Goal: Task Accomplishment & Management: Use online tool/utility

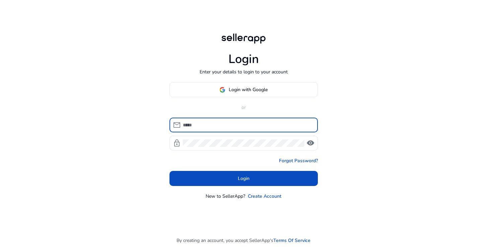
type input "**********"
click at [243, 178] on button "Login" at bounding box center [243, 178] width 148 height 15
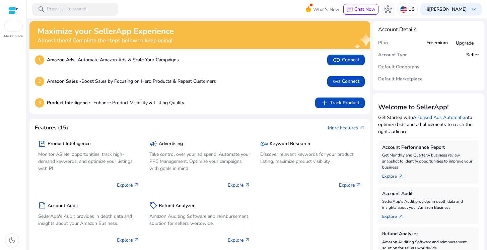
click at [9, 27] on div at bounding box center [13, 26] width 19 height 11
click at [13, 28] on div at bounding box center [13, 26] width 19 height 11
click at [414, 14] on p "US" at bounding box center [411, 9] width 6 height 12
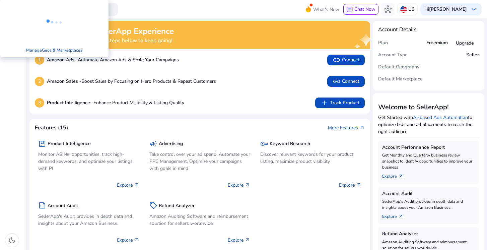
click at [419, 11] on div at bounding box center [243, 125] width 487 height 250
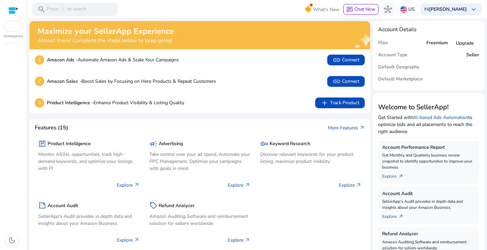
click at [414, 11] on p "US" at bounding box center [411, 9] width 6 height 12
click at [418, 11] on div at bounding box center [243, 125] width 487 height 250
click at [414, 11] on p "US" at bounding box center [411, 9] width 6 height 12
click at [418, 11] on div at bounding box center [243, 125] width 487 height 250
click at [11, 25] on div at bounding box center [13, 26] width 19 height 11
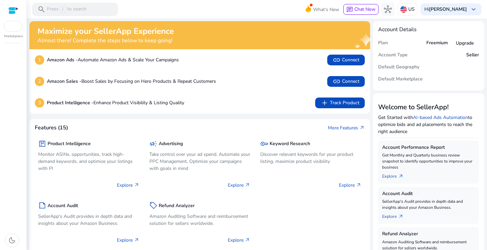
click at [11, 27] on div at bounding box center [13, 26] width 19 height 11
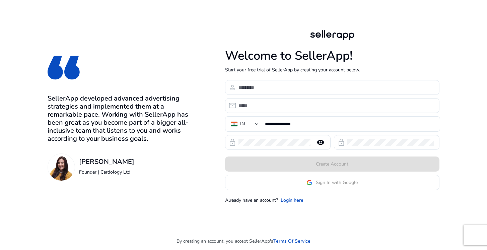
click at [311, 178] on app-google-signin "Sign In with Google" at bounding box center [332, 182] width 214 height 15
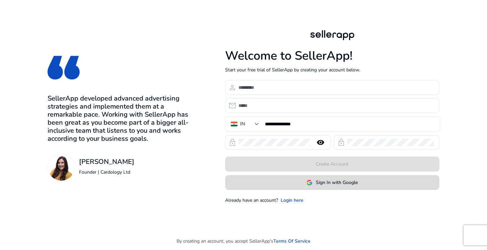
click at [310, 183] on img at bounding box center [309, 182] width 6 height 6
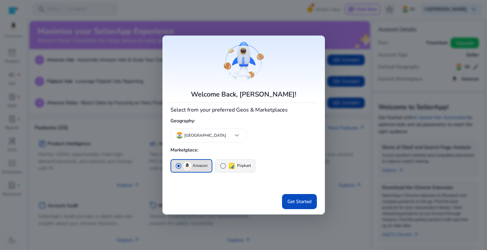
click at [222, 164] on span "radio_button_unchecked" at bounding box center [223, 165] width 7 height 7
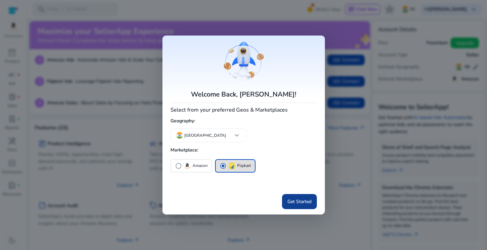
click at [287, 199] on span "Get Started" at bounding box center [299, 201] width 24 height 7
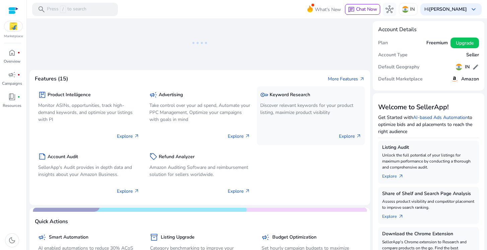
click at [270, 99] on div "key Keyword Research" at bounding box center [310, 95] width 101 height 10
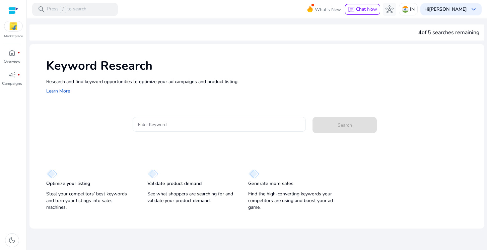
click at [164, 124] on input "Enter Keyword" at bounding box center [219, 123] width 162 height 7
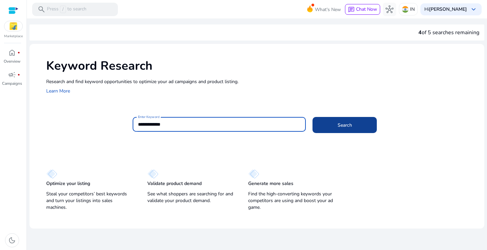
click at [344, 125] on span "Search" at bounding box center [344, 124] width 14 height 7
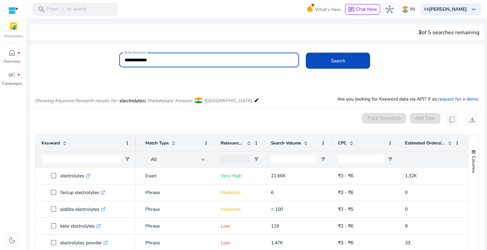
click at [125, 61] on input "**********" at bounding box center [208, 59] width 169 height 7
type input "*"
type input "**********"
click at [323, 66] on span at bounding box center [338, 61] width 64 height 16
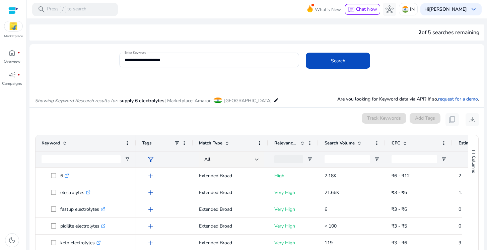
click at [12, 23] on img at bounding box center [13, 26] width 18 height 10
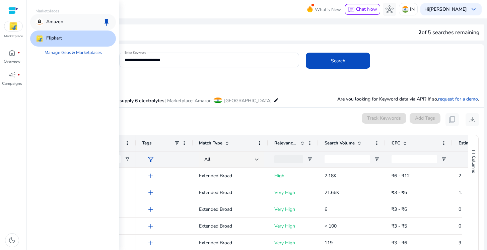
click at [68, 19] on div "Amazon keep" at bounding box center [73, 22] width 86 height 16
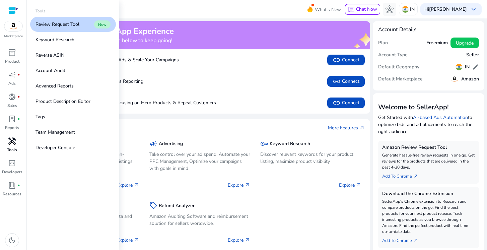
click at [14, 147] on p "Tools" at bounding box center [12, 150] width 10 height 6
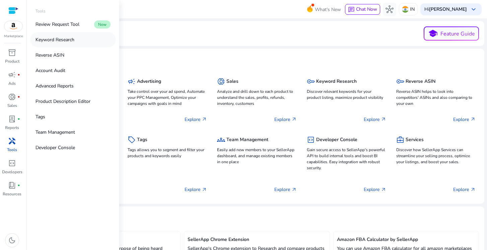
click at [65, 42] on p "Keyword Research" at bounding box center [54, 39] width 39 height 7
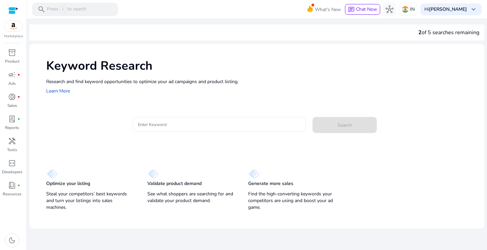
click at [164, 130] on div at bounding box center [219, 124] width 162 height 15
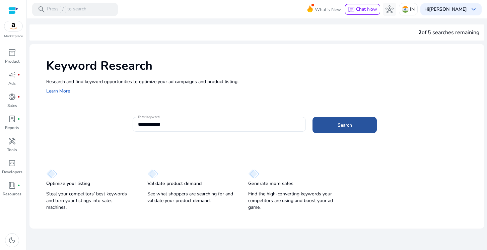
click at [341, 130] on span at bounding box center [344, 125] width 64 height 16
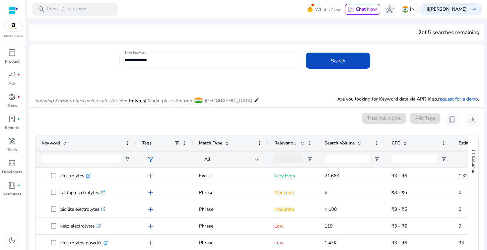
click at [151, 60] on input "**********" at bounding box center [208, 59] width 169 height 7
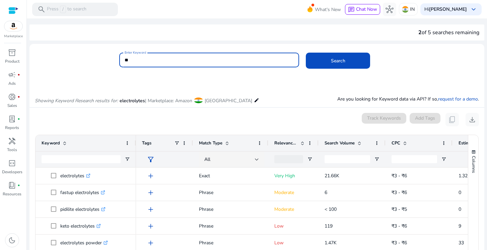
type input "*"
type input "**********"
click at [323, 59] on span at bounding box center [338, 61] width 64 height 16
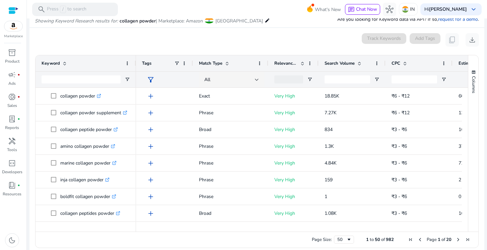
click at [261, 38] on div "0 keyword(s) selected Track Keywords Add Tags content_copy download" at bounding box center [257, 39] width 444 height 13
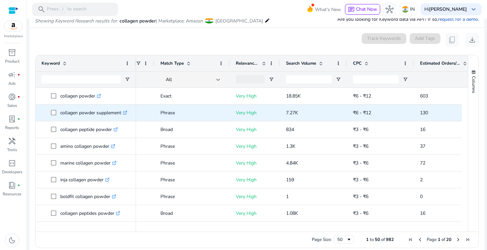
scroll to position [0, 55]
